Goal: Information Seeking & Learning: Understand process/instructions

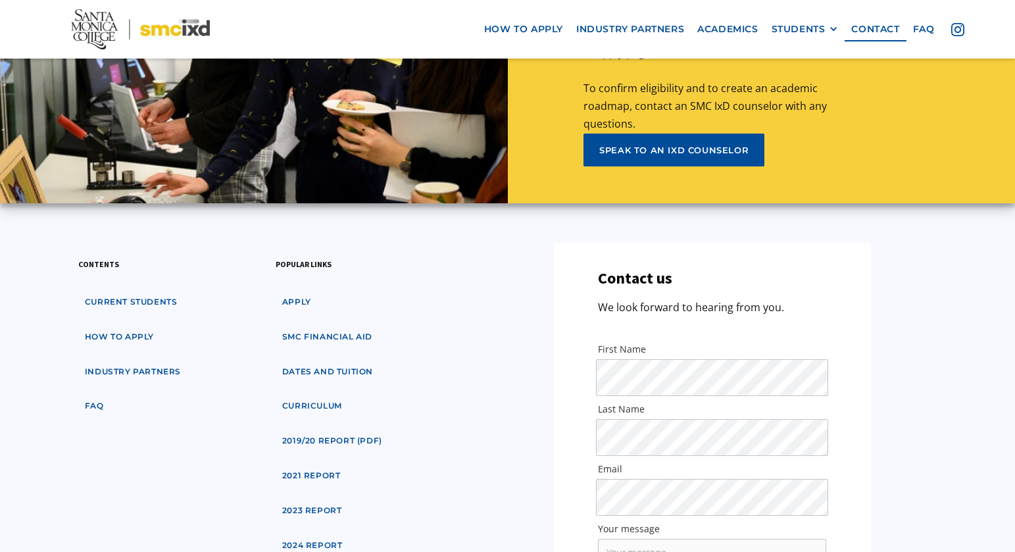
scroll to position [6277, 0]
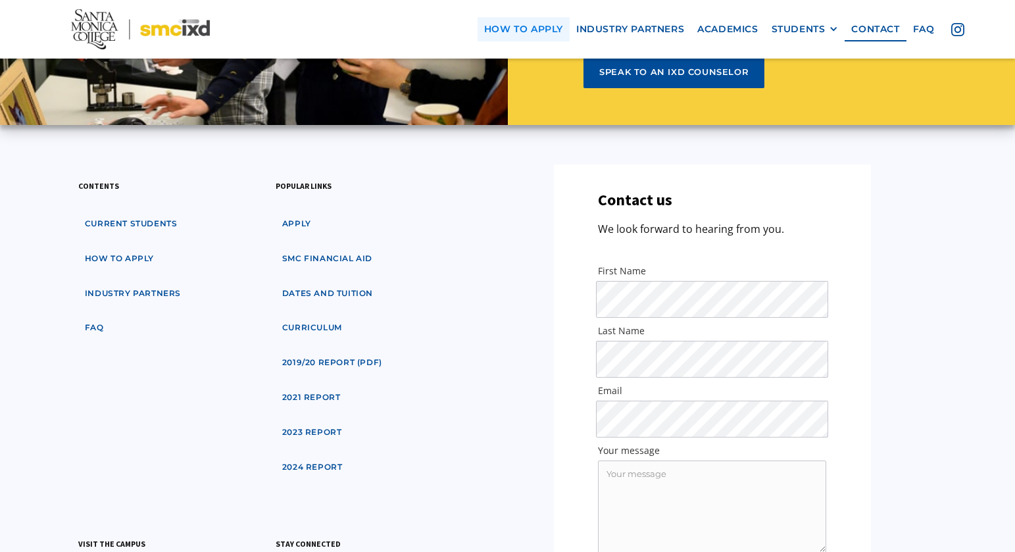
click at [536, 37] on link "how to apply" at bounding box center [523, 29] width 92 height 24
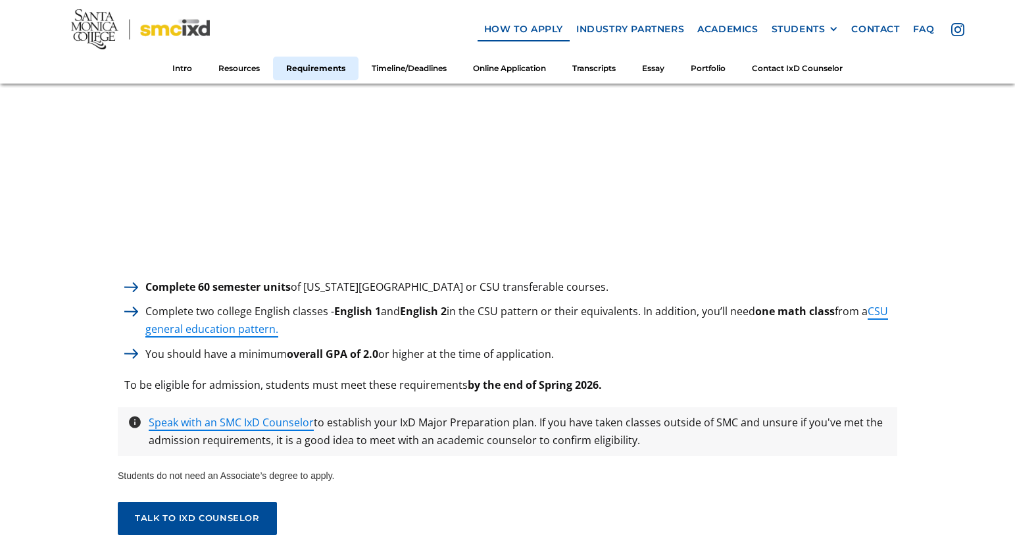
scroll to position [1782, 0]
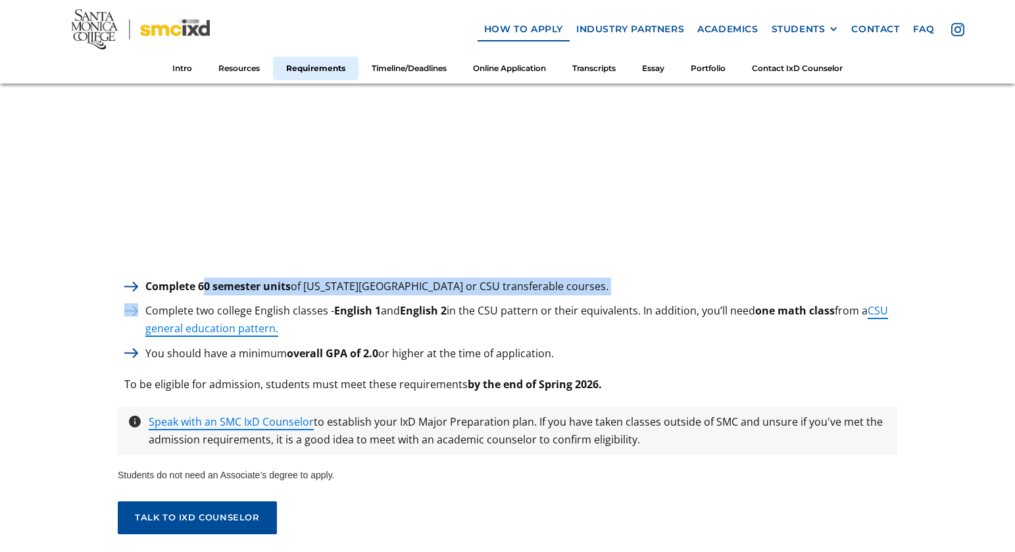
drag, startPoint x: 205, startPoint y: 278, endPoint x: 390, endPoint y: 287, distance: 185.7
click at [390, 287] on div "Complete 60 semester units of California State University or CSU transferable c…" at bounding box center [507, 320] width 779 height 85
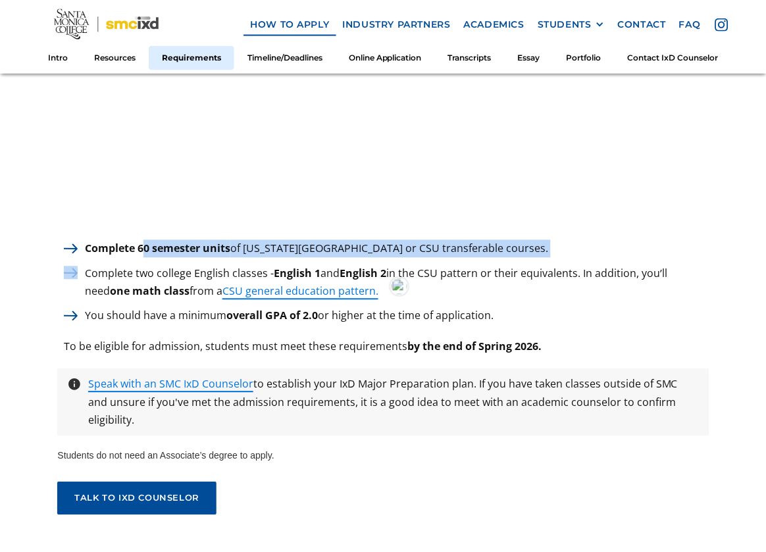
scroll to position [1791, 0]
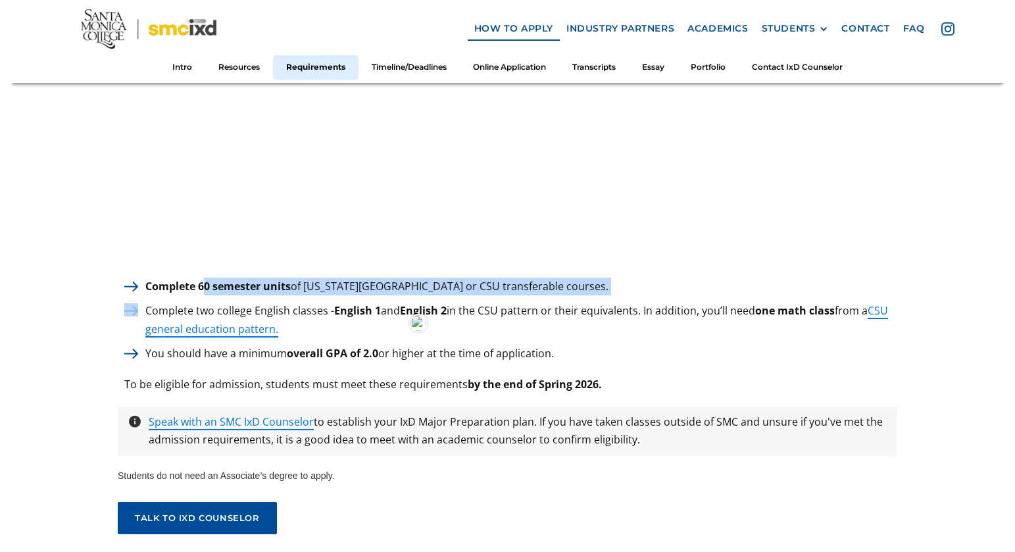
scroll to position [1782, 0]
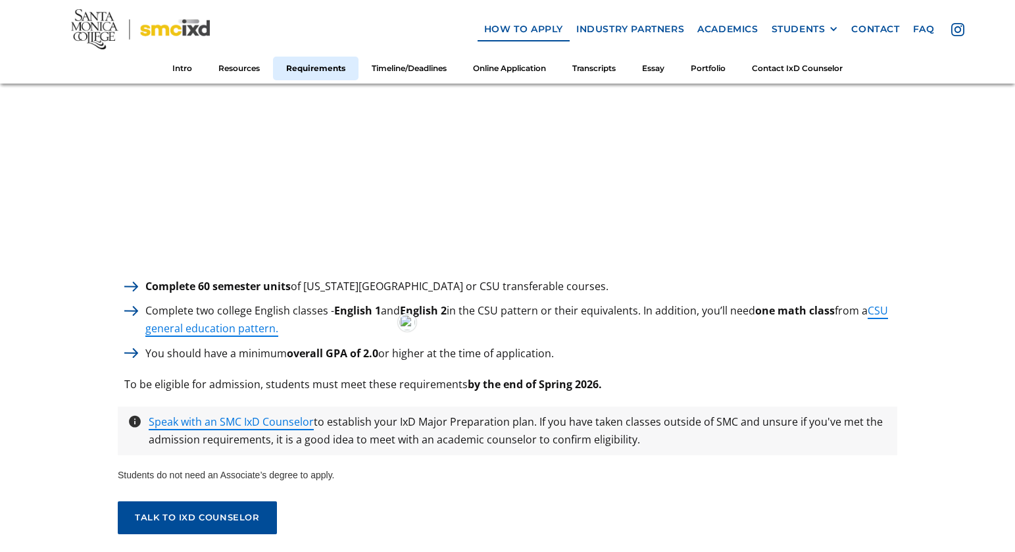
click at [454, 351] on p "You should have a minimum overall GPA of 2.0 or higher at the time of applicati…" at bounding box center [350, 354] width 422 height 18
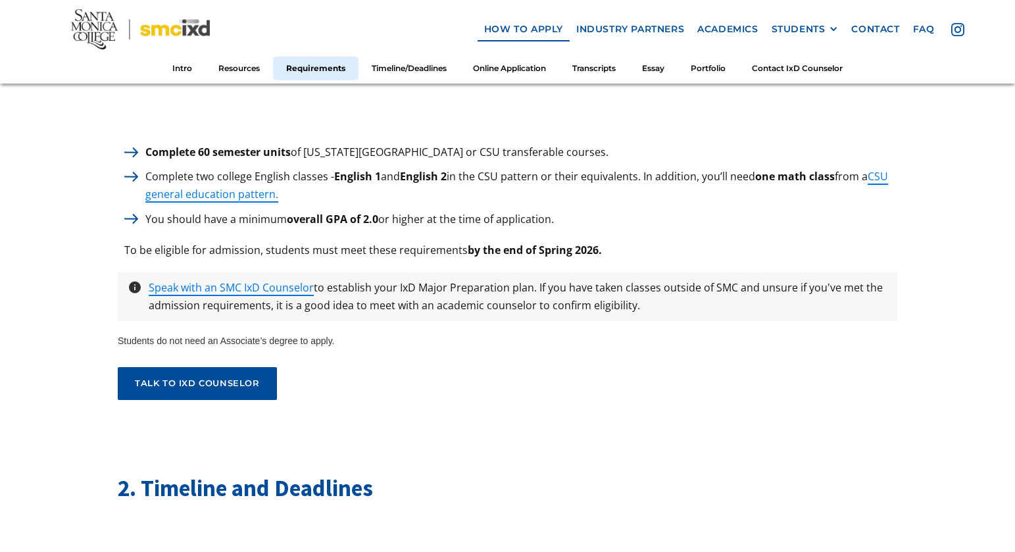
scroll to position [1913, 0]
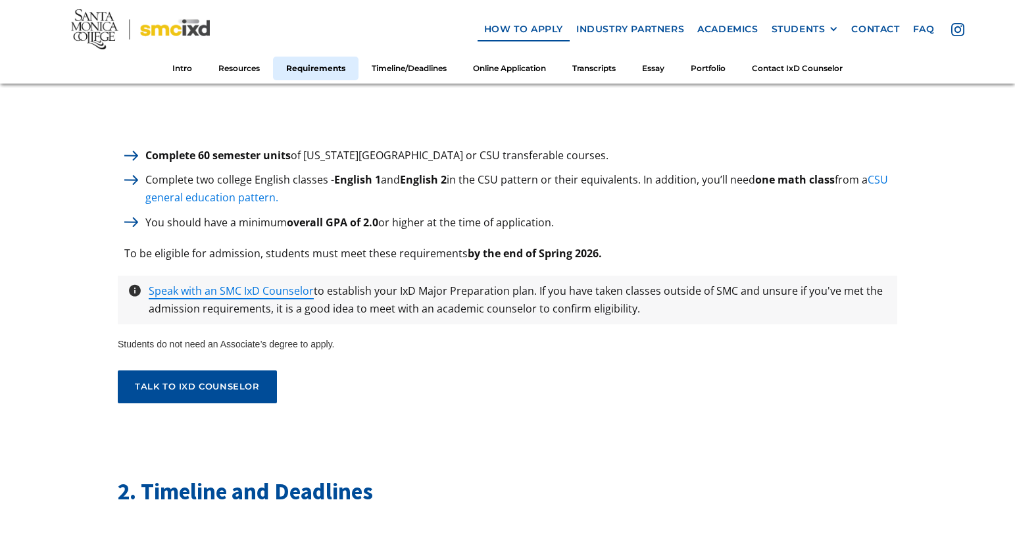
click at [257, 192] on link "CSU general education pattern." at bounding box center [516, 188] width 743 height 32
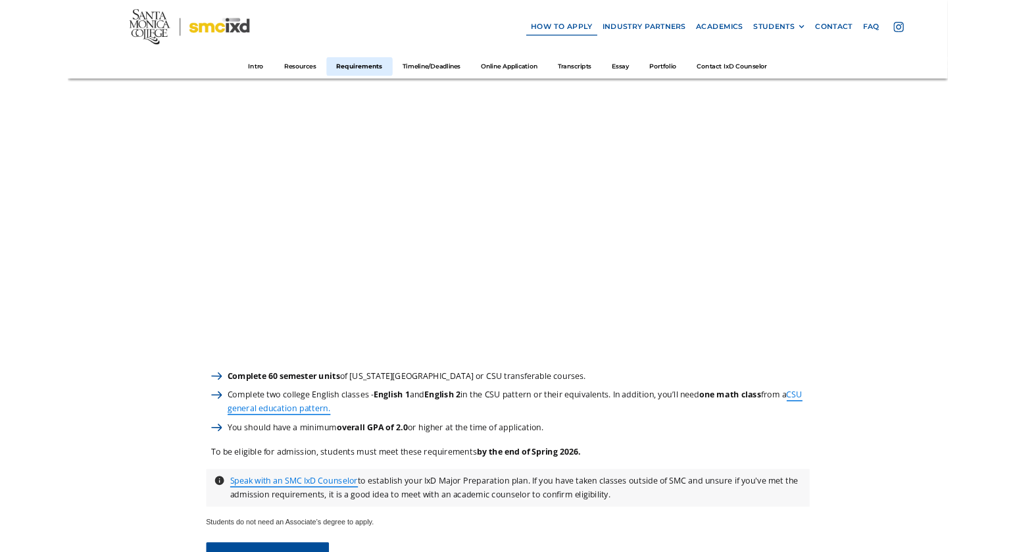
scroll to position [1582, 0]
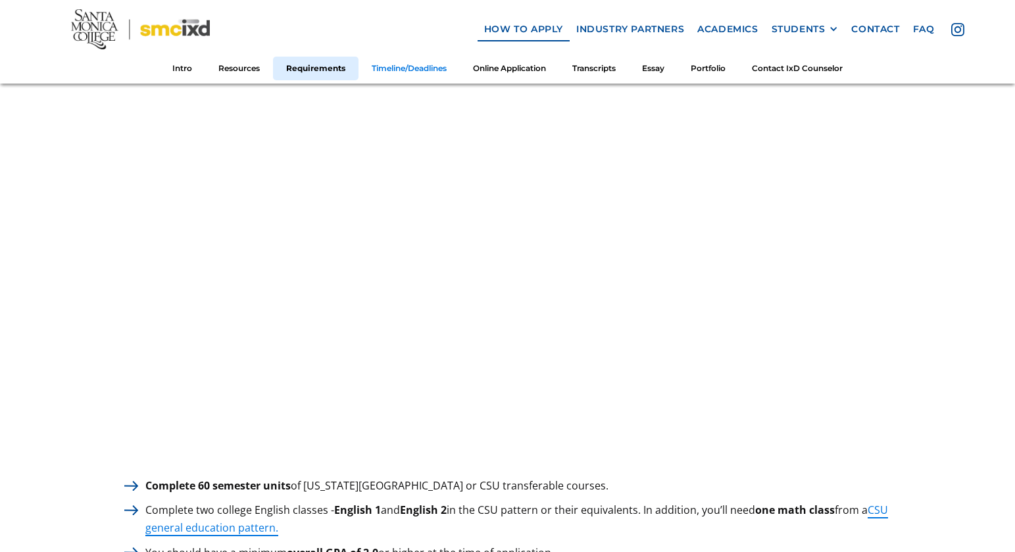
click at [417, 70] on link "Timeline/Deadlines" at bounding box center [408, 68] width 101 height 24
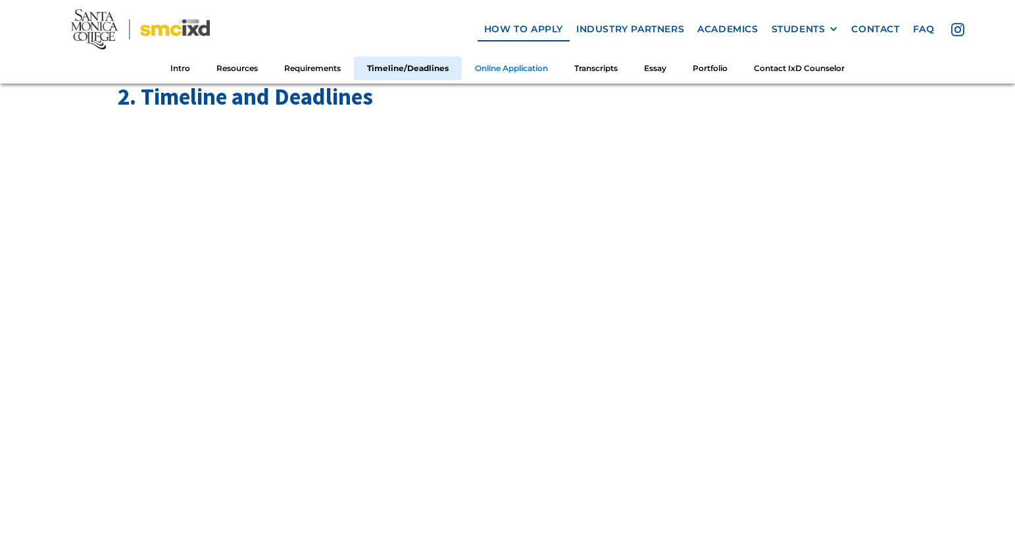
click at [494, 68] on link "Online Application" at bounding box center [511, 68] width 99 height 24
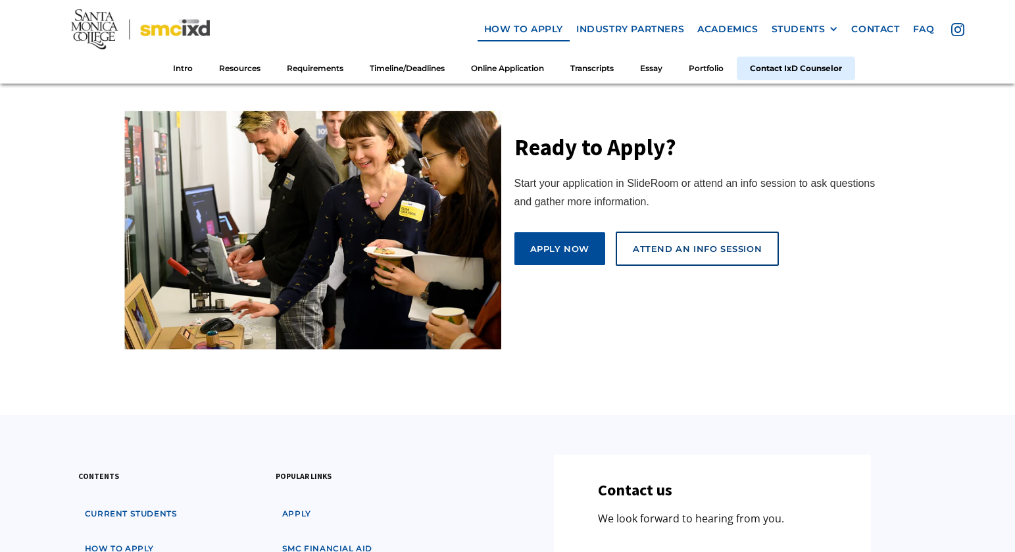
scroll to position [7419, 0]
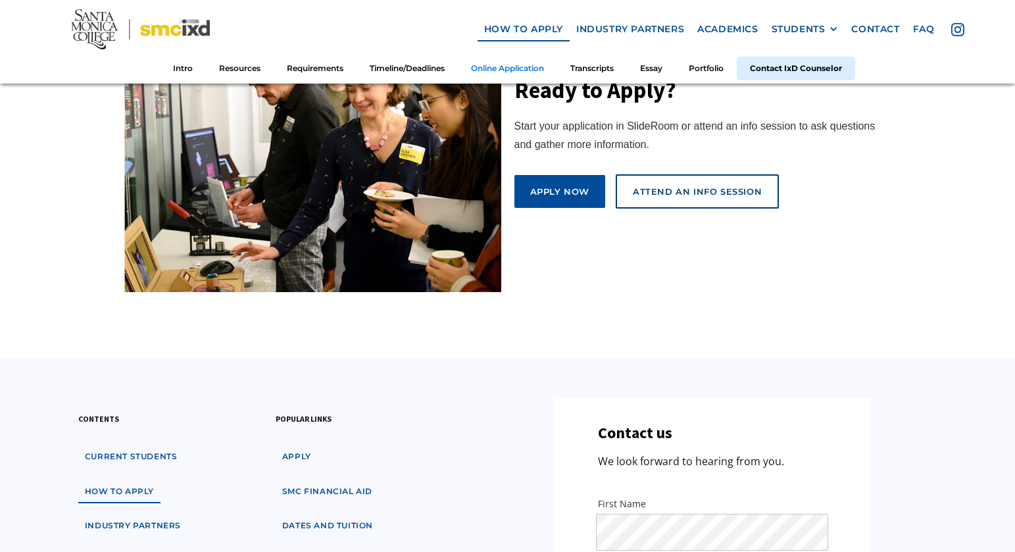
click at [524, 68] on link "Online Application" at bounding box center [507, 68] width 99 height 24
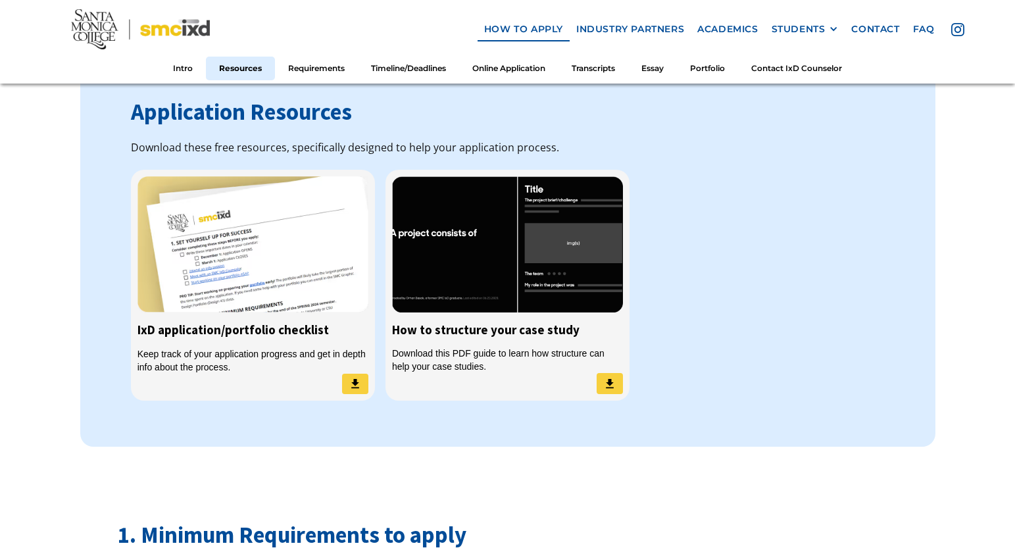
scroll to position [1061, 0]
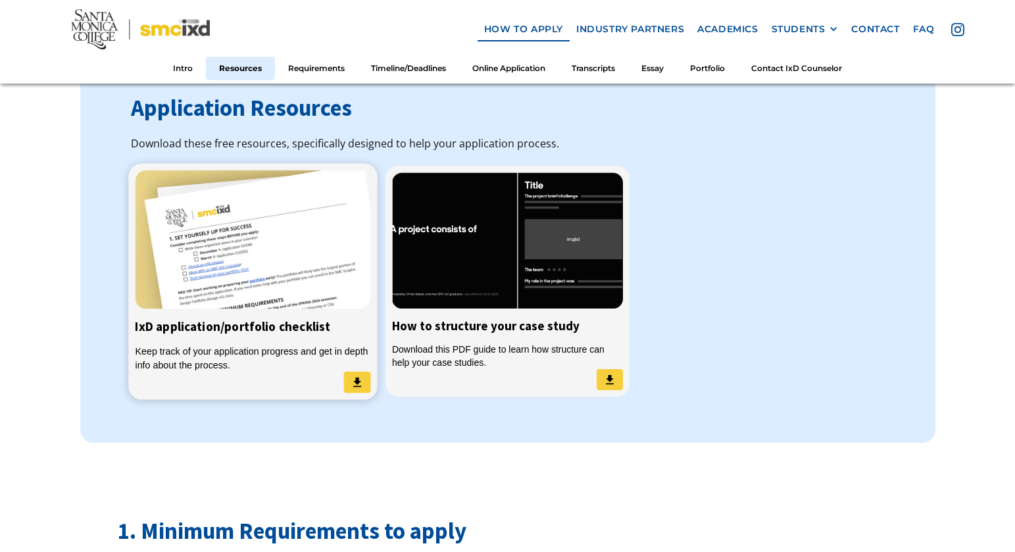
click at [242, 239] on img at bounding box center [252, 239] width 235 height 139
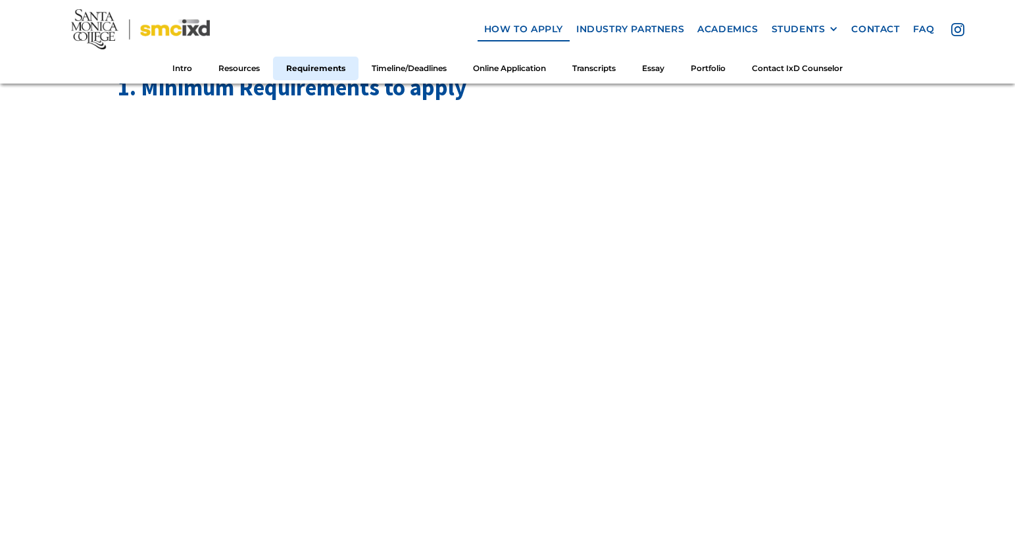
scroll to position [1503, 0]
